Goal: Task Accomplishment & Management: Manage account settings

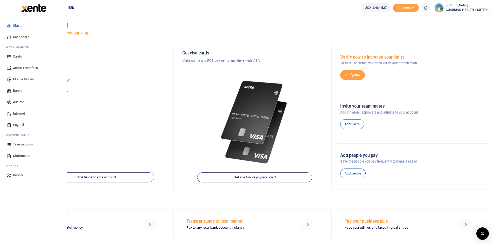
click at [24, 36] on span "Dashboard" at bounding box center [21, 37] width 16 height 5
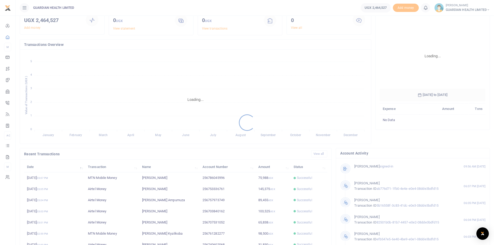
scroll to position [65, 0]
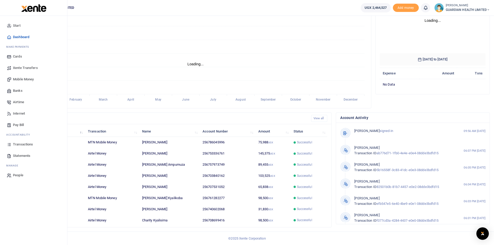
click at [25, 146] on span "Transactions" at bounding box center [23, 144] width 20 height 5
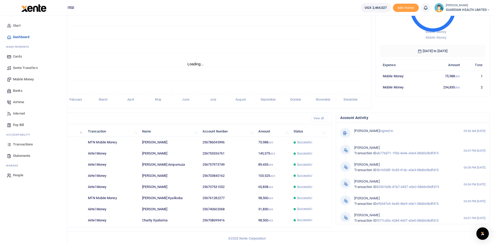
scroll to position [4, 4]
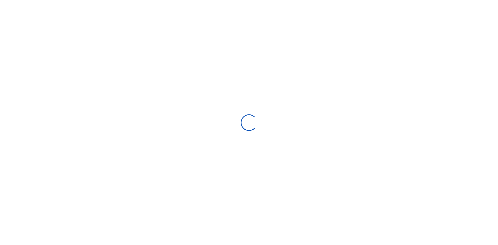
select select
type input "[DATE] - [DATE]"
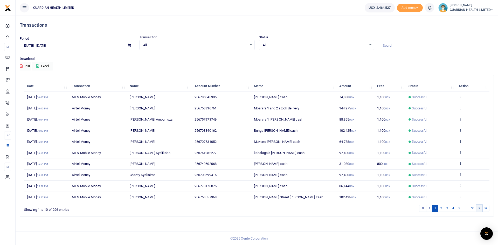
click at [479, 208] on icon at bounding box center [480, 208] width 2 height 3
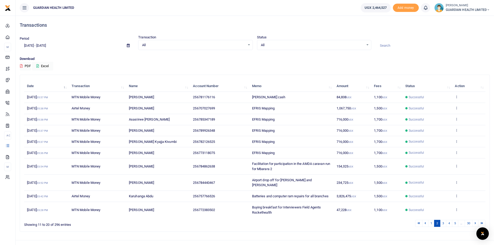
click at [479, 208] on td "View details Send again" at bounding box center [468, 210] width 33 height 16
click at [477, 220] on link at bounding box center [476, 223] width 6 height 7
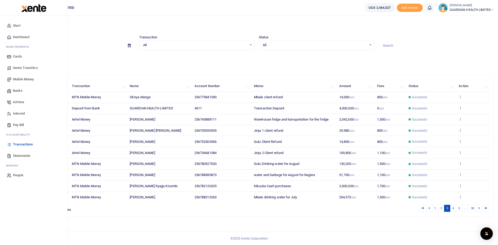
click at [26, 155] on span "Statements" at bounding box center [21, 155] width 17 height 5
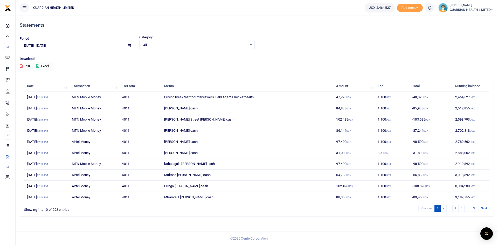
click at [129, 45] on icon at bounding box center [129, 45] width 3 height 3
click at [35, 94] on li "Last Month" at bounding box center [38, 96] width 36 height 8
type input "[DATE] - [DATE]"
click at [42, 64] on button "Excel" at bounding box center [42, 66] width 21 height 9
